Goal: Task Accomplishment & Management: Manage account settings

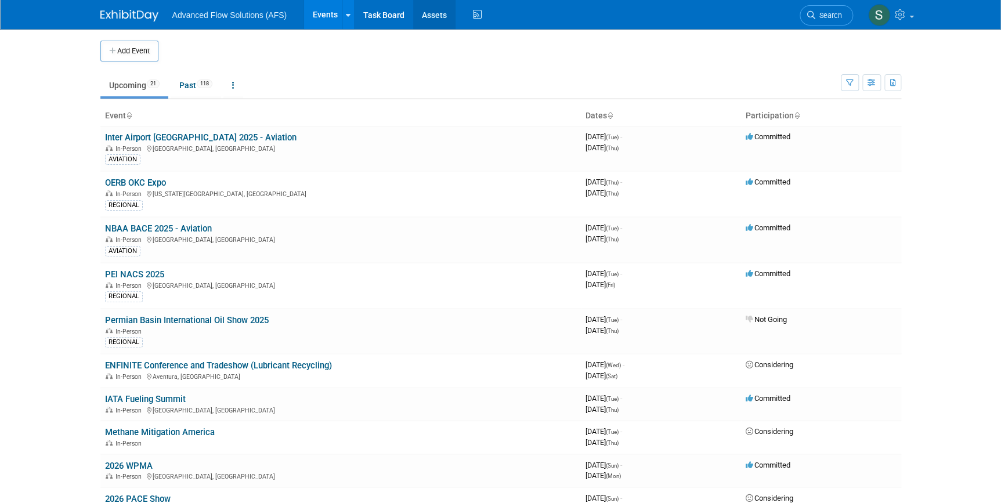
click at [437, 20] on link "Assets" at bounding box center [434, 14] width 42 height 29
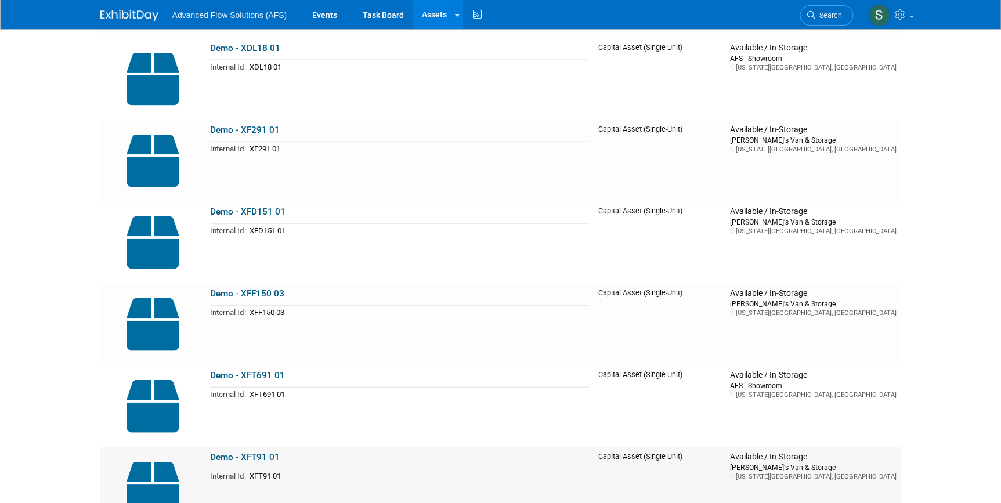
scroll to position [5539, 0]
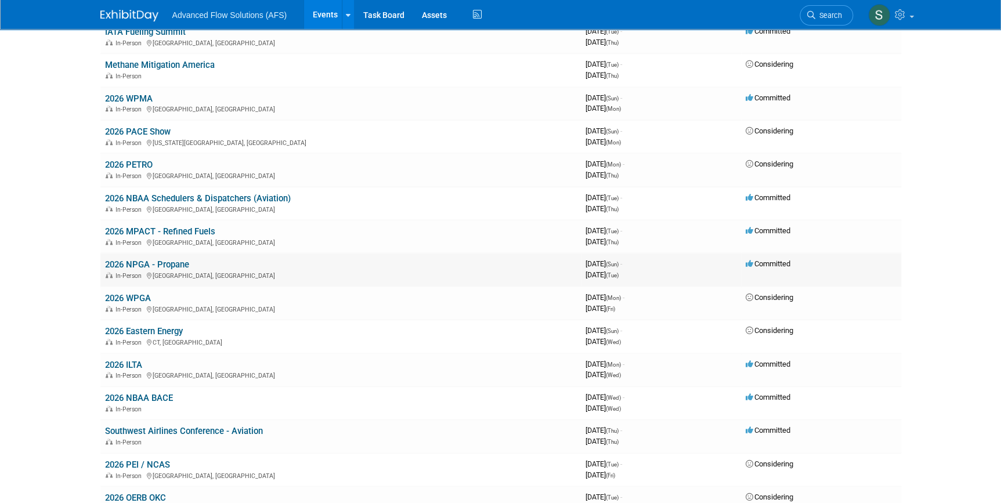
scroll to position [369, 0]
click at [140, 258] on link "2026 NPGA - Propane" at bounding box center [147, 263] width 84 height 10
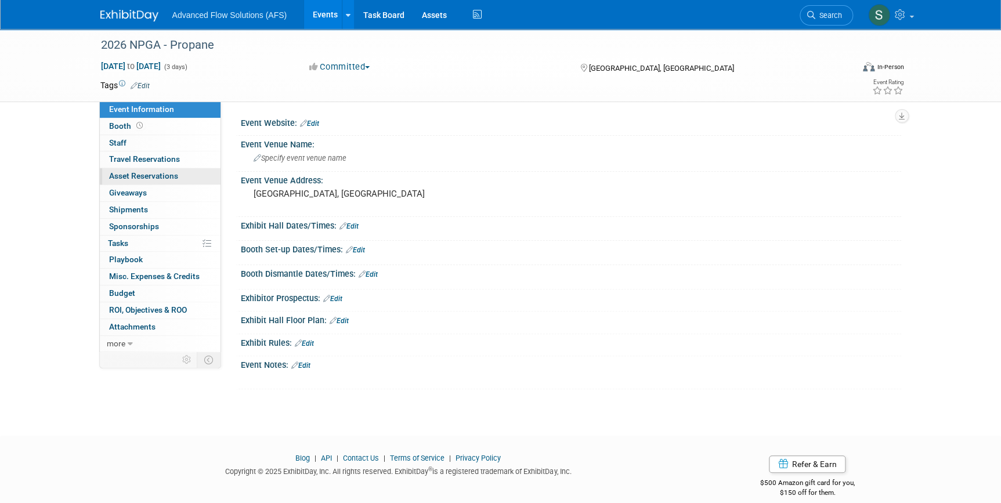
click at [139, 176] on span "Asset Reservations 0" at bounding box center [143, 175] width 69 height 9
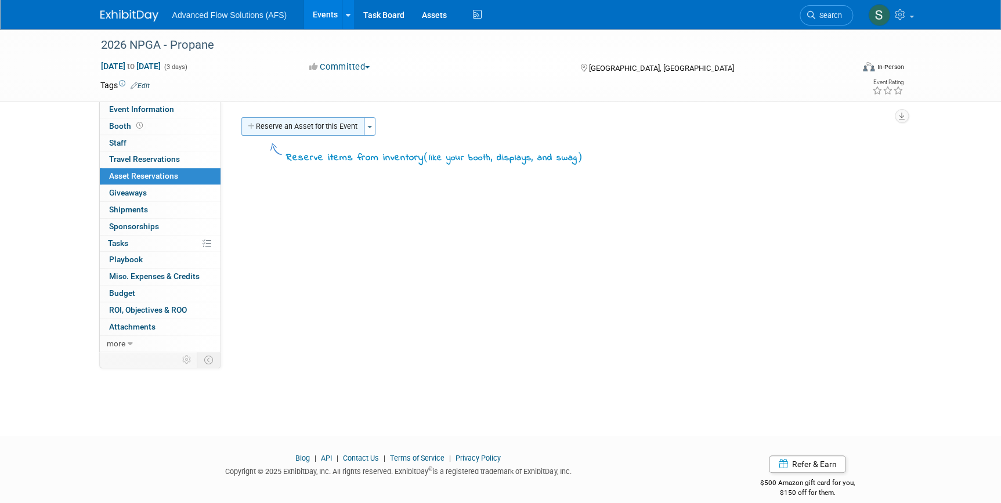
click at [334, 129] on button "Reserve an Asset for this Event" at bounding box center [302, 126] width 123 height 19
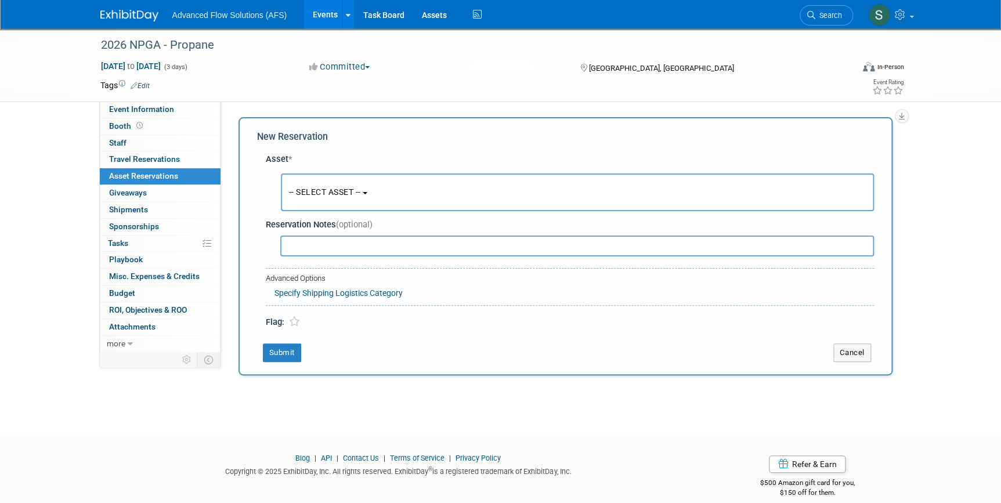
scroll to position [11, 0]
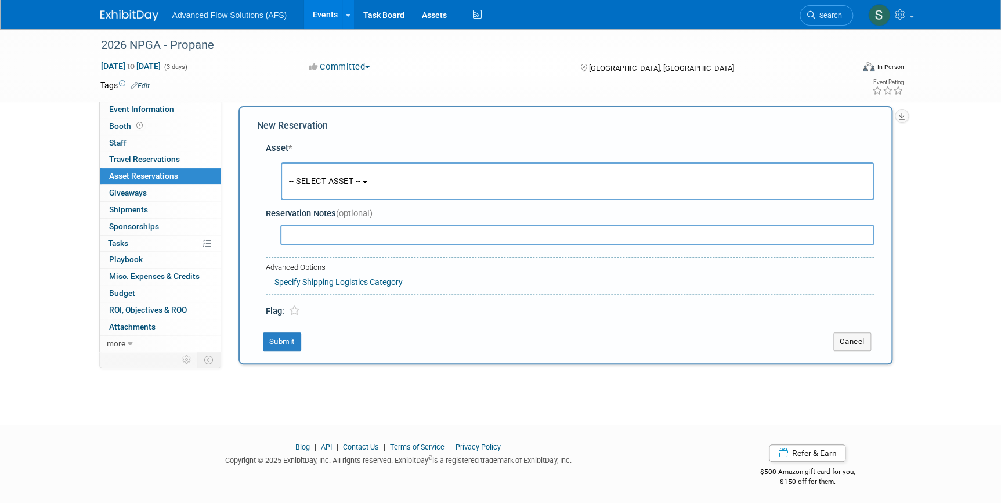
click at [352, 180] on span "-- SELECT ASSET --" at bounding box center [325, 180] width 72 height 9
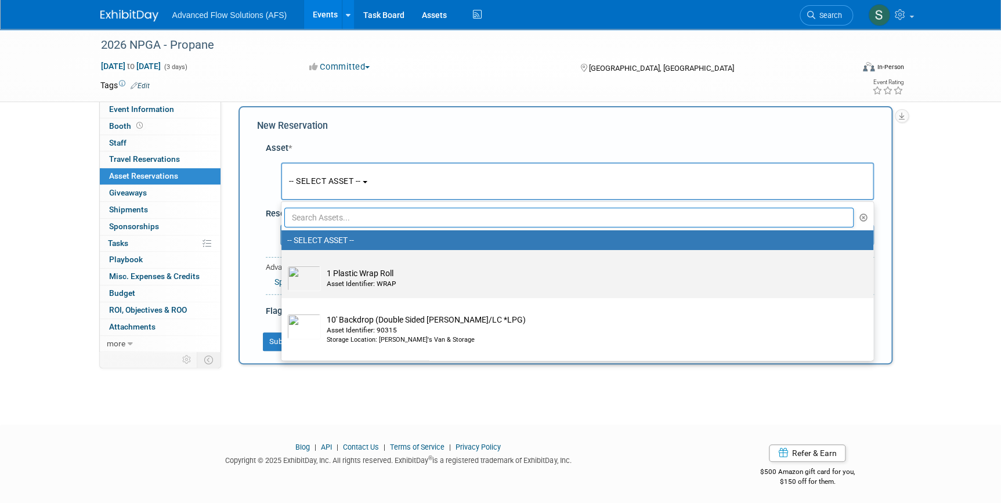
click at [354, 278] on td "1 Plastic Wrap Roll Asset Identifier: WRAP" at bounding box center [585, 279] width 529 height 26
click at [283, 264] on input "1 Plastic Wrap Roll Asset Identifier: WRAP" at bounding box center [280, 260] width 8 height 8
select select "10698695"
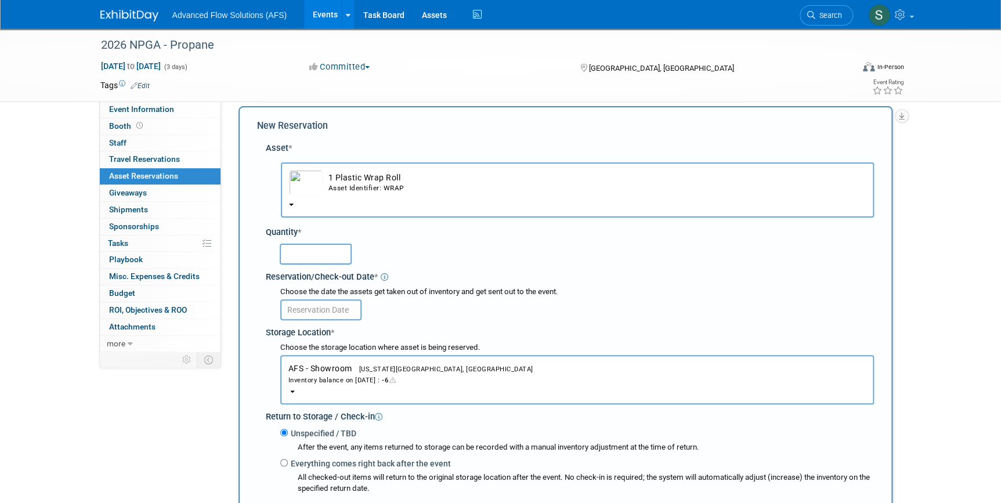
click at [299, 253] on input "text" at bounding box center [316, 254] width 72 height 21
type input "1"
click at [339, 308] on input "text" at bounding box center [320, 309] width 81 height 21
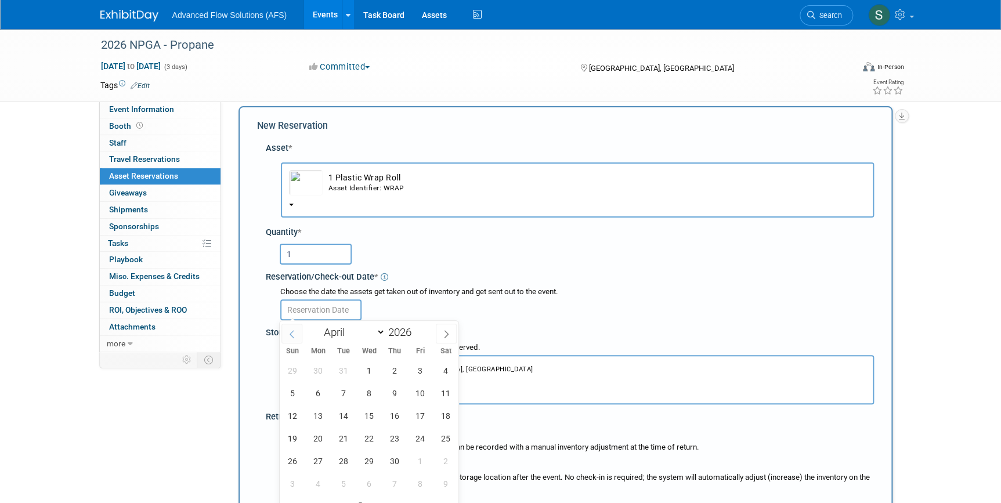
click at [295, 331] on span at bounding box center [291, 334] width 21 height 20
select select "2"
click at [321, 419] on span "16" at bounding box center [318, 415] width 23 height 23
type input "[DATE]"
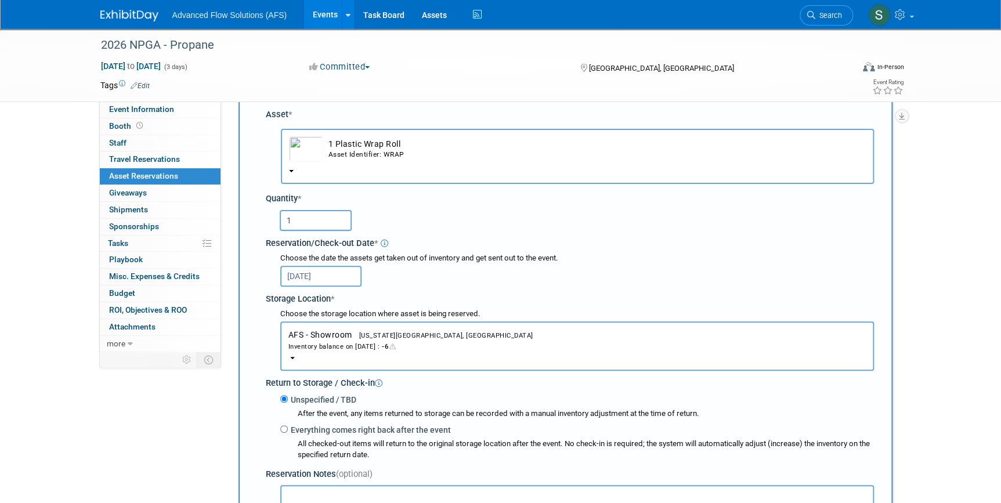
scroll to position [64, 0]
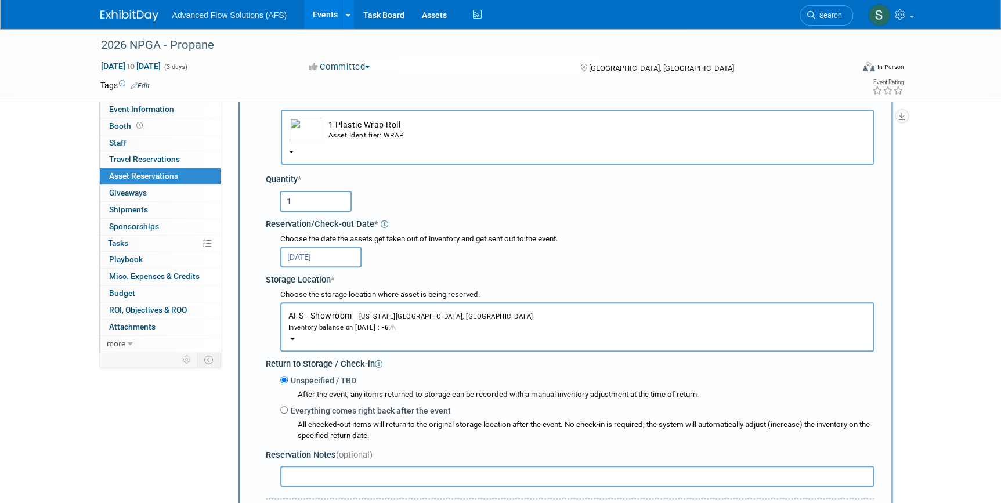
click at [373, 325] on div "Inventory balance on [DATE] : -6" at bounding box center [576, 326] width 577 height 11
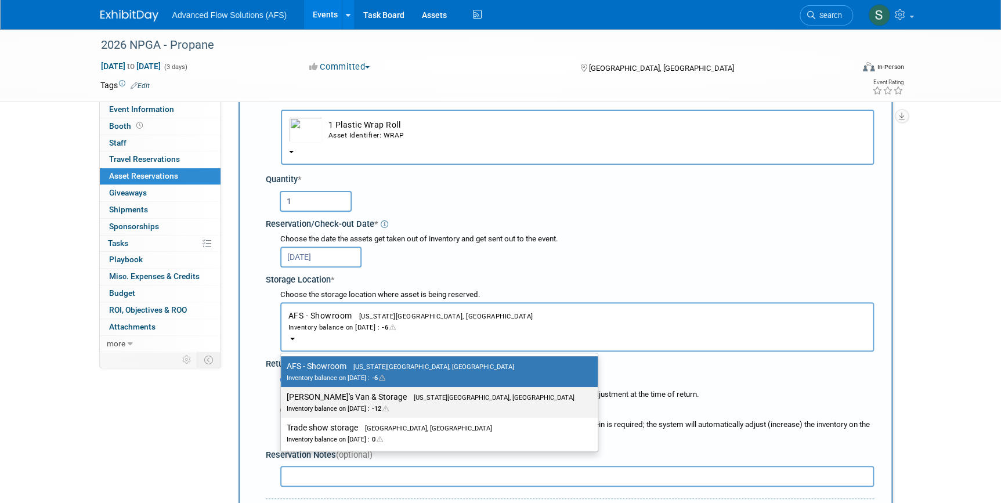
click at [313, 396] on label "[PERSON_NAME]'s Van & Storage [US_STATE][GEOGRAPHIC_DATA], [GEOGRAPHIC_DATA] In…" at bounding box center [436, 402] width 299 height 26
click at [283, 396] on input "[PERSON_NAME]'s Van & Storage [US_STATE][GEOGRAPHIC_DATA], [GEOGRAPHIC_DATA] In…" at bounding box center [279, 397] width 8 height 8
select select "11222852"
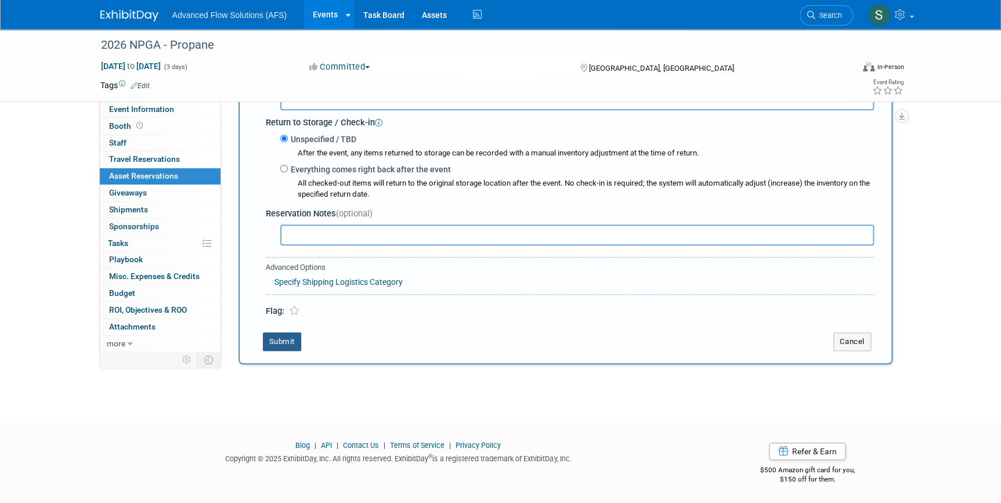
click at [292, 341] on button "Submit" at bounding box center [282, 341] width 38 height 19
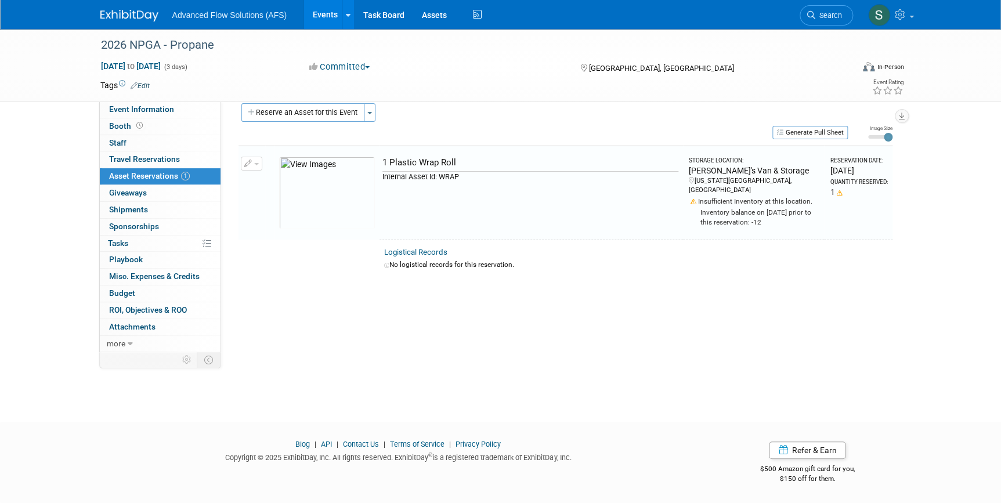
scroll to position [13, 0]
click at [41, 200] on div "2026 NPGA - Propane [DATE] to [DATE] (3 days) [DATE] to [DATE] Committed Commit…" at bounding box center [500, 209] width 1001 height 386
click at [294, 118] on button "Reserve an Asset for this Event" at bounding box center [302, 113] width 123 height 19
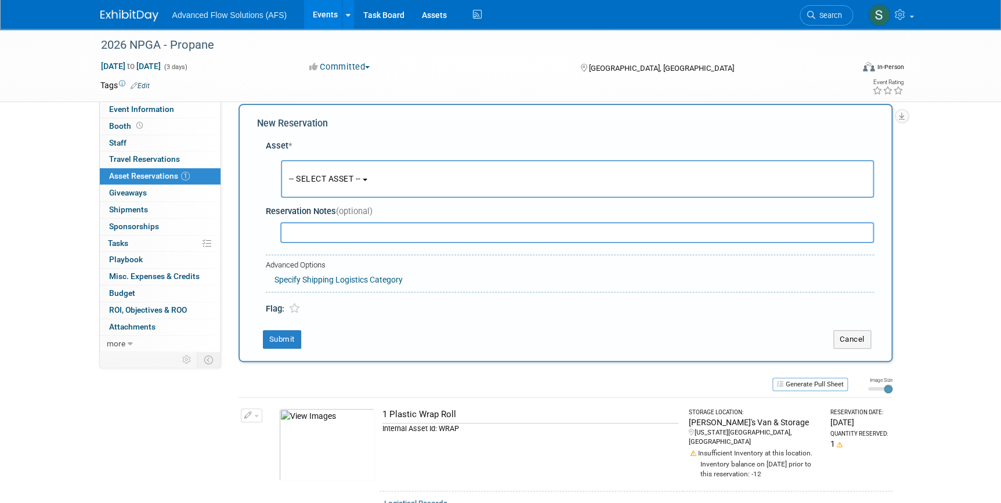
scroll to position [11, 0]
click at [361, 180] on span "-- SELECT ASSET --" at bounding box center [325, 180] width 72 height 9
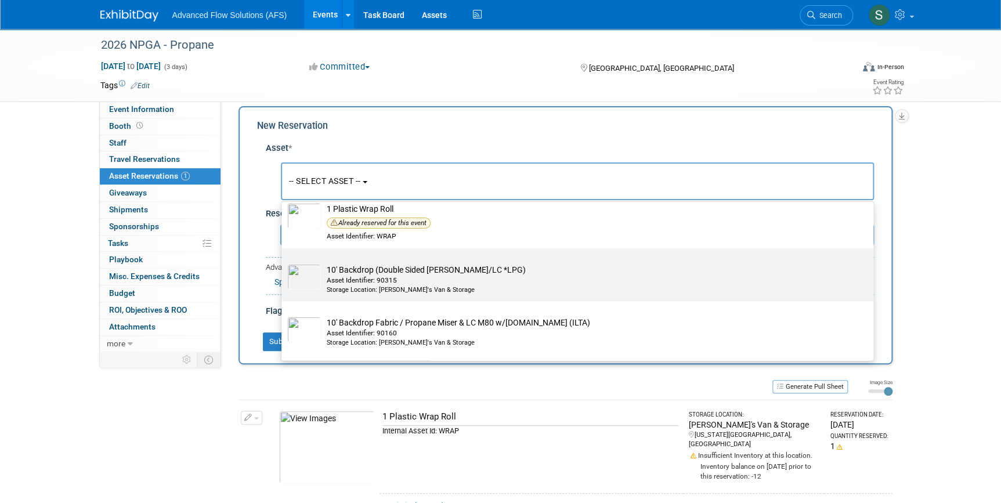
scroll to position [52, 0]
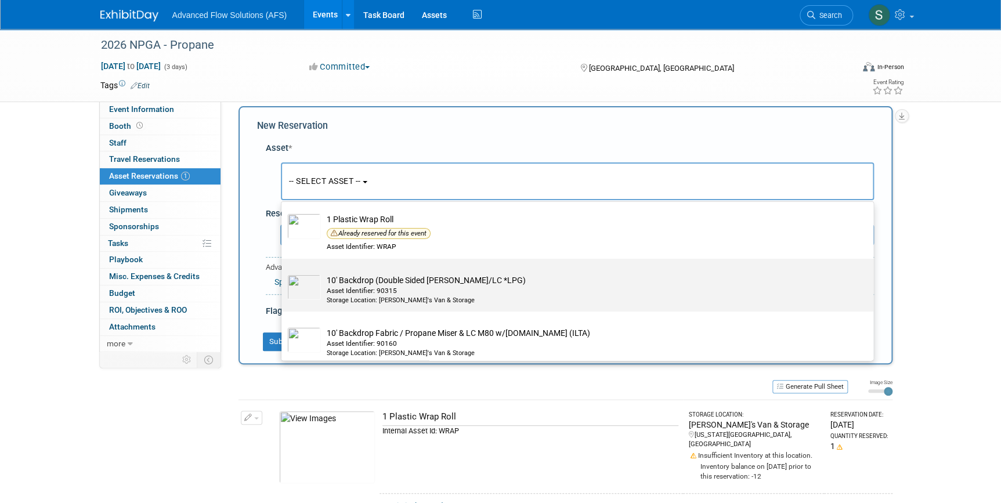
click at [313, 280] on img at bounding box center [304, 287] width 34 height 26
click at [283, 273] on input "10' Backdrop (Double Sided [PERSON_NAME]/LC *LPG) Asset Identifier: 90315 Stora…" at bounding box center [280, 269] width 8 height 8
select select "10717698"
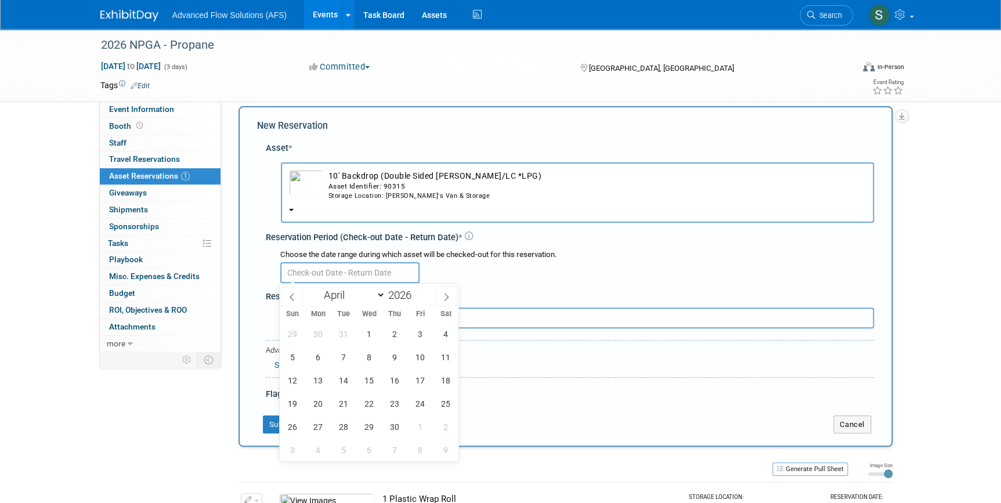
click at [332, 266] on input "text" at bounding box center [349, 272] width 139 height 21
click at [285, 295] on span at bounding box center [291, 297] width 21 height 20
select select "2"
click at [319, 378] on span "16" at bounding box center [318, 380] width 23 height 23
type input "[DATE]"
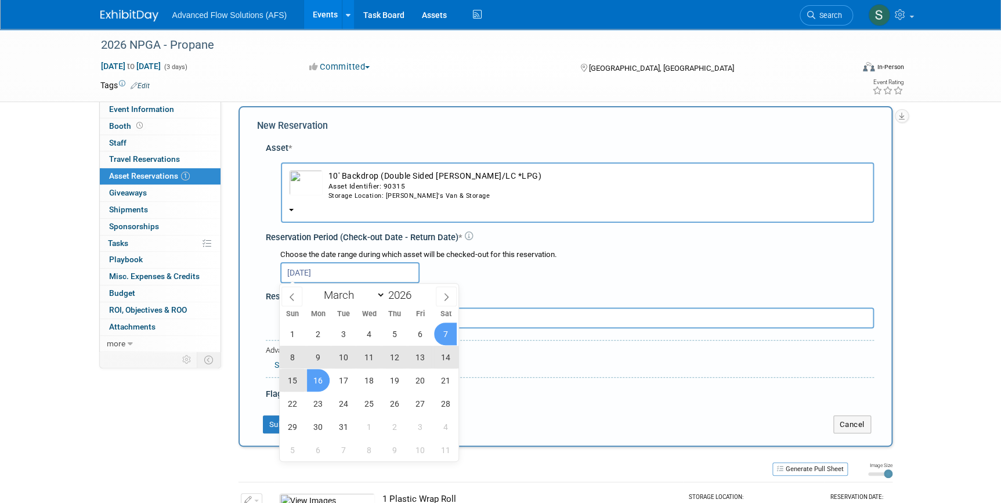
type input "2025"
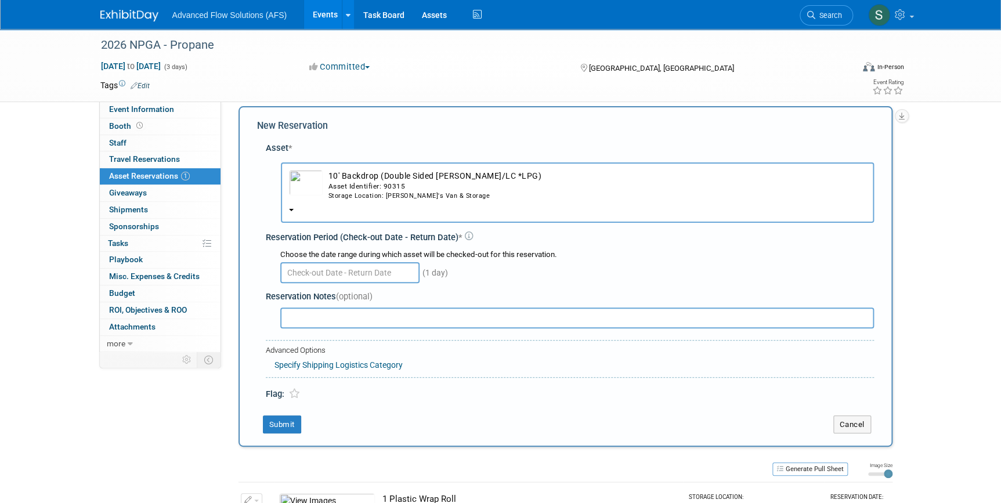
click at [501, 286] on div "Reservation Notes (optional)" at bounding box center [570, 308] width 608 height 45
click at [380, 273] on input "text" at bounding box center [349, 272] width 139 height 21
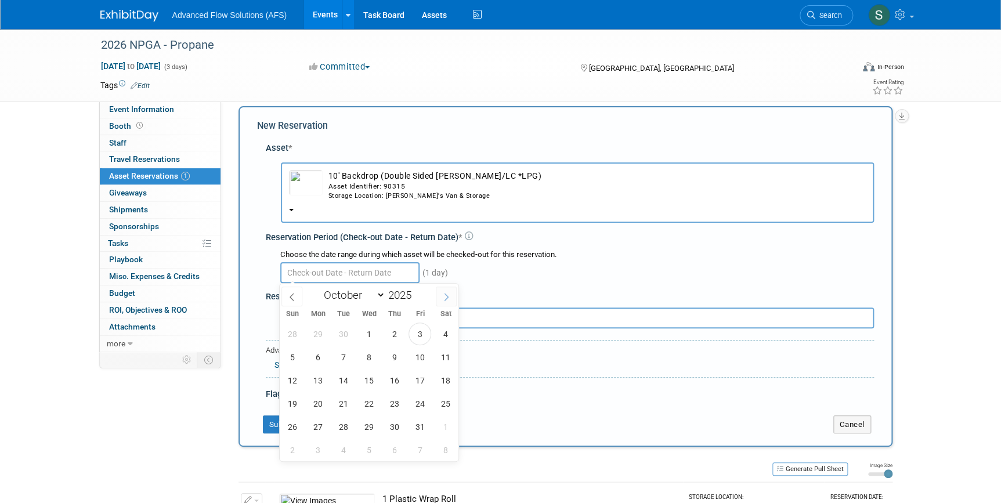
click at [444, 297] on icon at bounding box center [446, 297] width 8 height 8
click at [449, 300] on icon at bounding box center [446, 297] width 8 height 8
select select "0"
type input "2026"
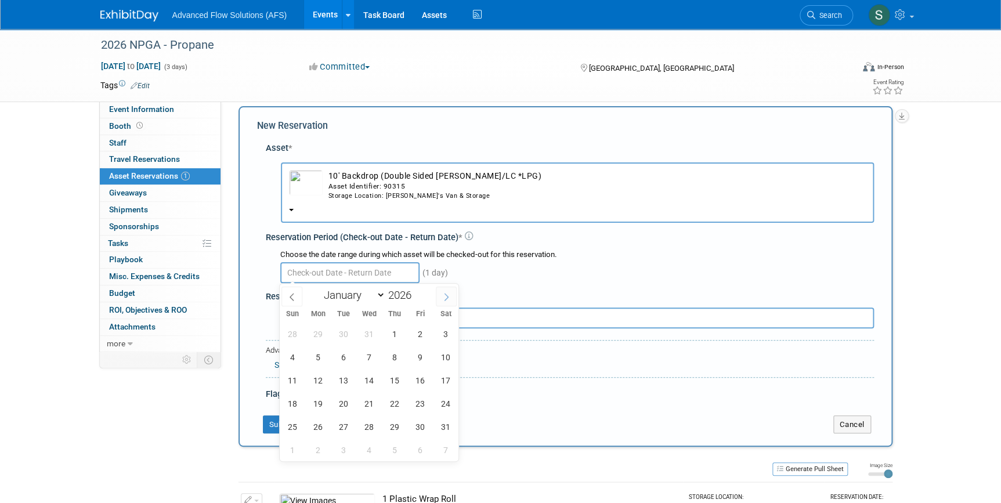
click at [449, 300] on icon at bounding box center [446, 297] width 8 height 8
click at [290, 291] on span at bounding box center [291, 297] width 21 height 20
select select "2"
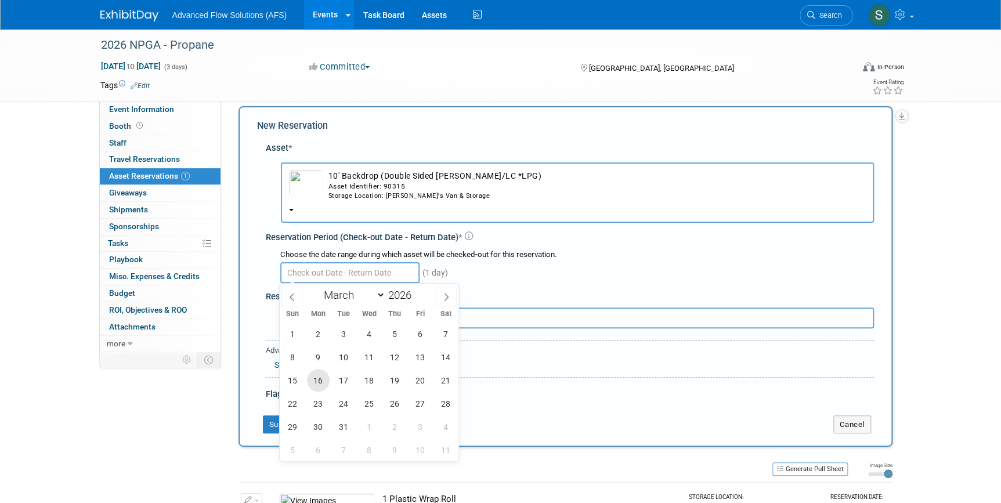
click at [315, 381] on span "16" at bounding box center [318, 380] width 23 height 23
type input "[DATE]"
click at [448, 297] on icon at bounding box center [446, 297] width 8 height 8
select select "3"
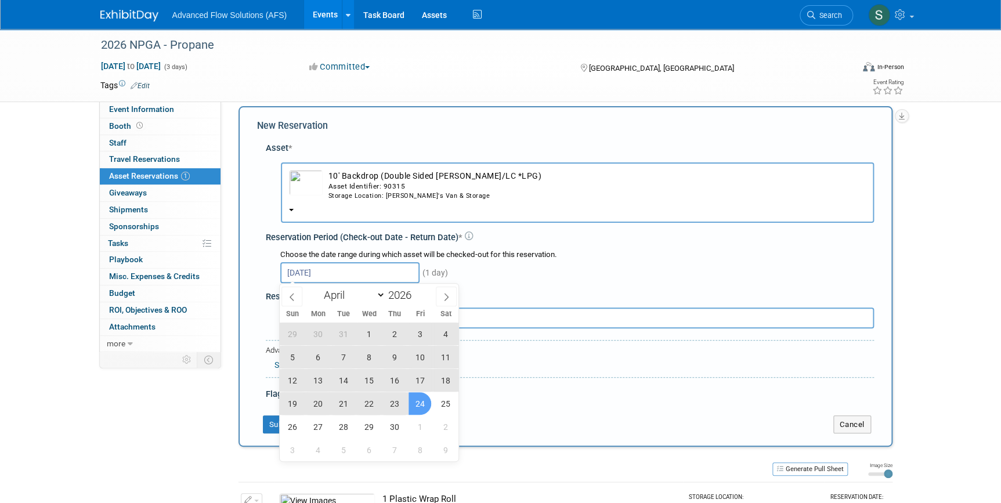
click at [423, 409] on span "24" at bounding box center [420, 403] width 23 height 23
type input "[DATE] to [DATE]"
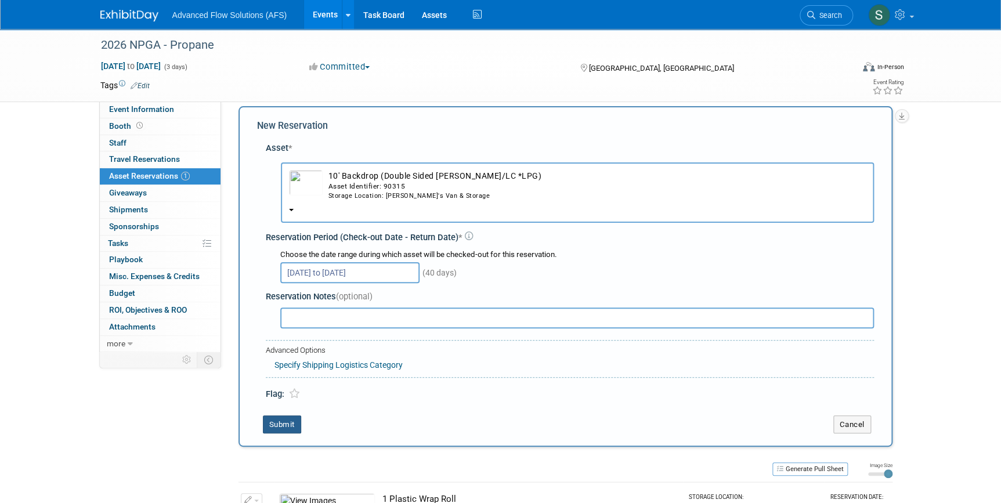
click at [292, 421] on button "Submit" at bounding box center [282, 424] width 38 height 19
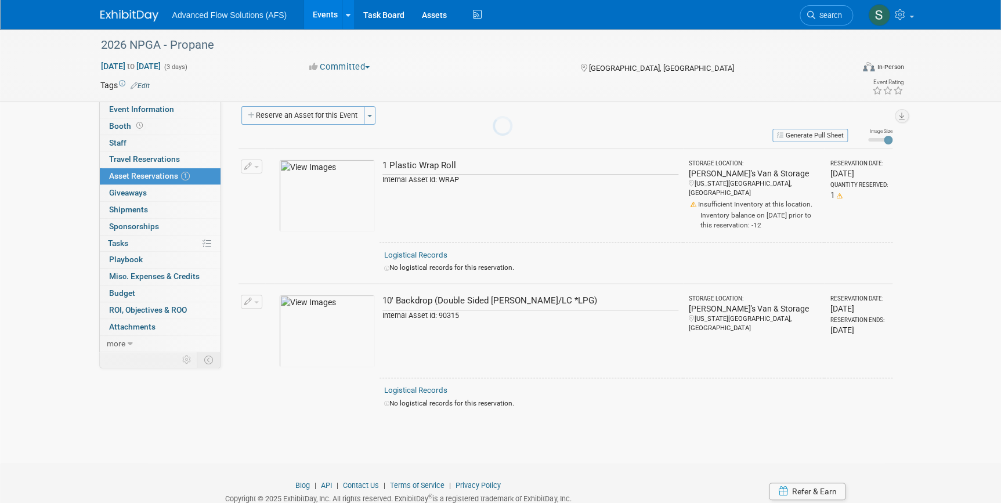
scroll to position [50, 0]
